Goal: Task Accomplishment & Management: Manage account settings

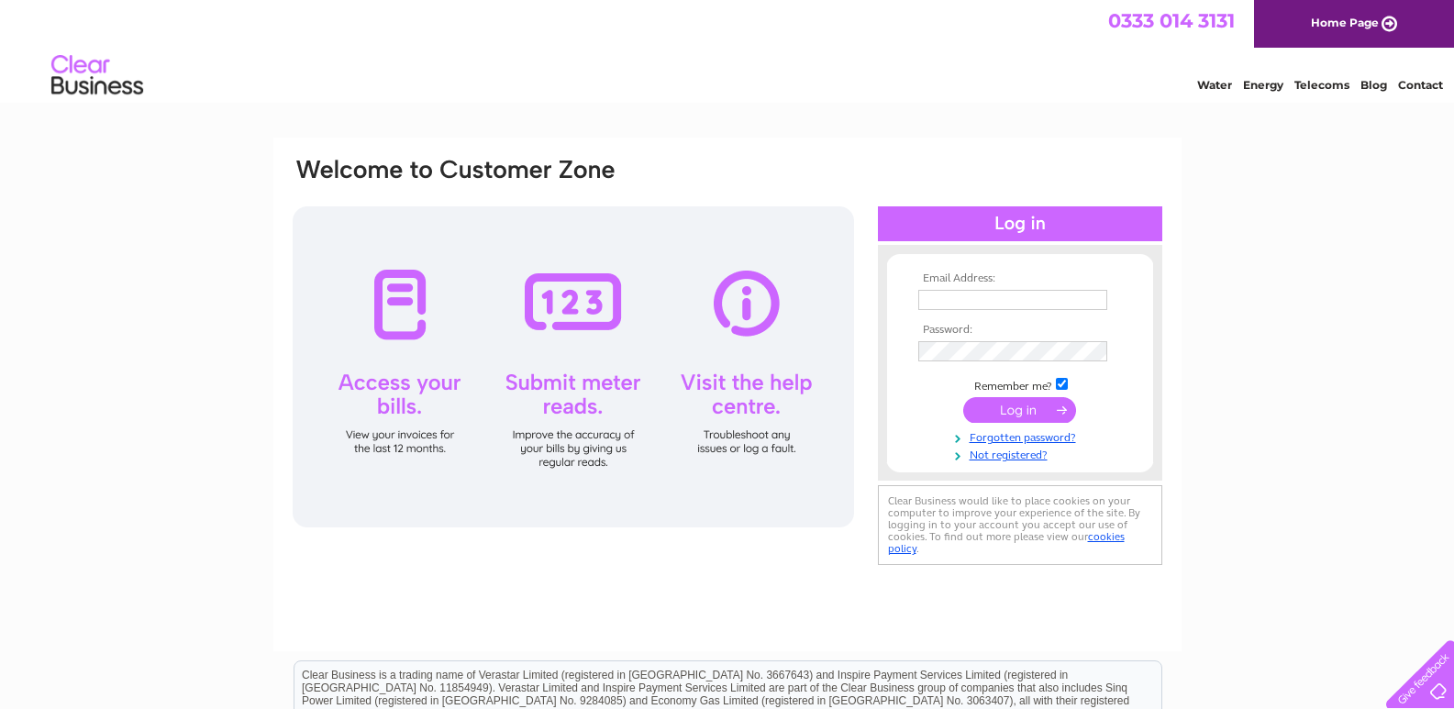
type input "accounts@deveroncoaches.com"
click at [1020, 412] on input "submit" at bounding box center [1019, 410] width 113 height 26
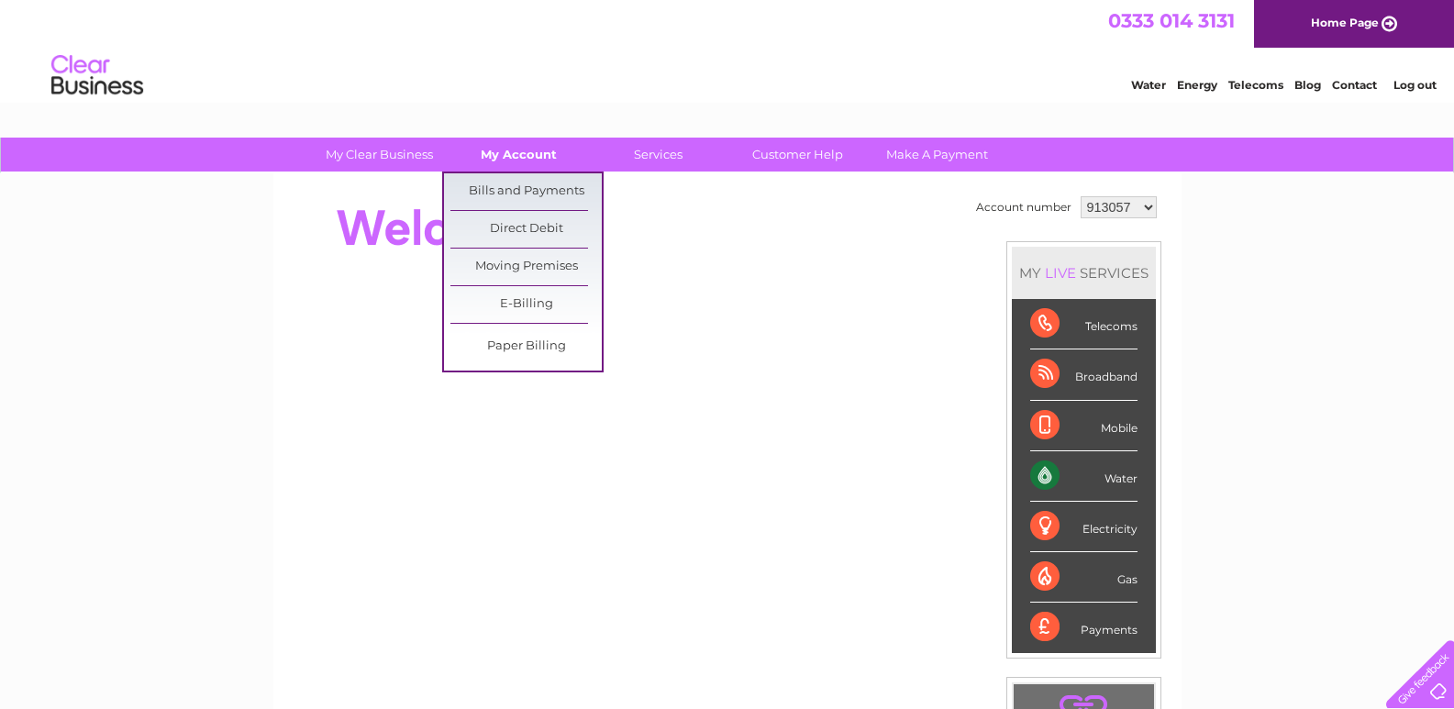
click at [541, 158] on link "My Account" at bounding box center [518, 155] width 151 height 34
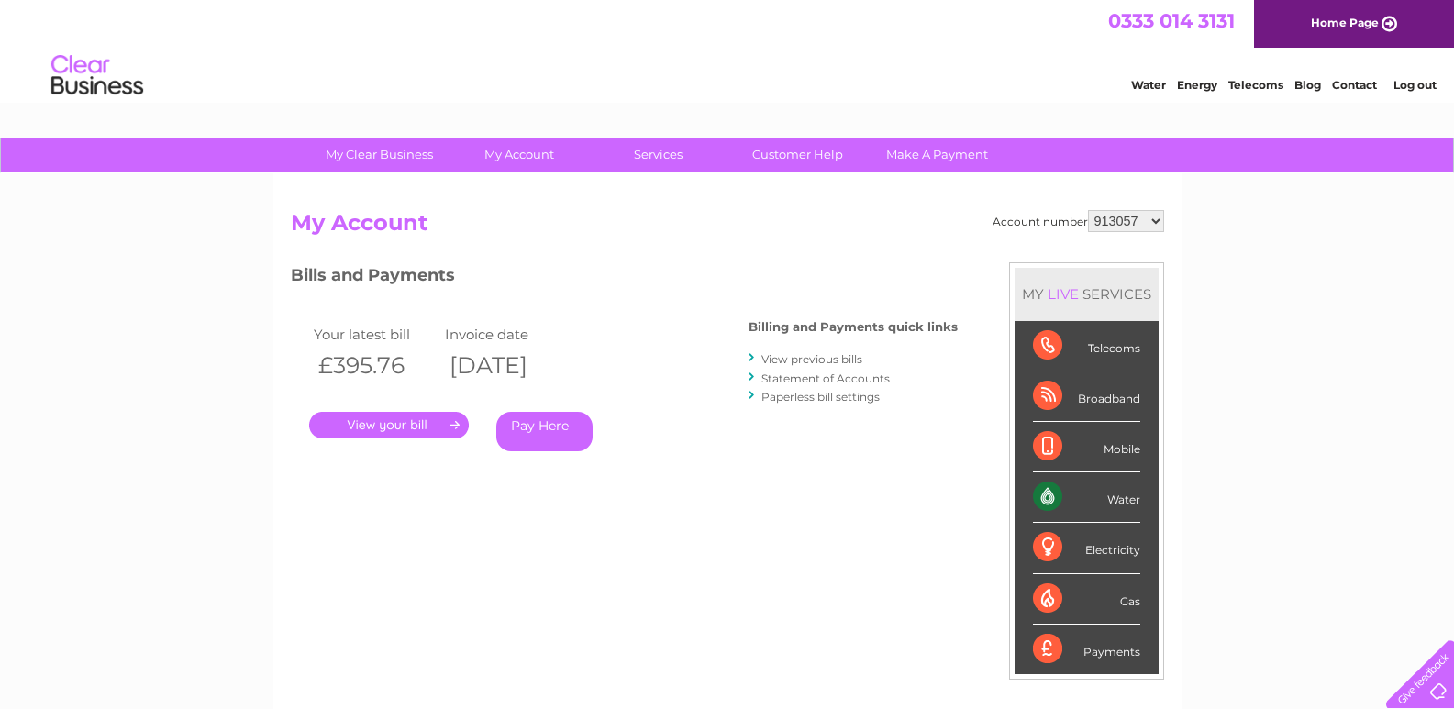
click at [1157, 223] on select "913057 1154093" at bounding box center [1126, 221] width 76 height 22
select select "1154093"
click at [1089, 210] on select "913057 1154093" at bounding box center [1126, 221] width 76 height 22
click at [1408, 86] on link "Log out" at bounding box center [1415, 85] width 43 height 14
